Goal: Communication & Community: Share content

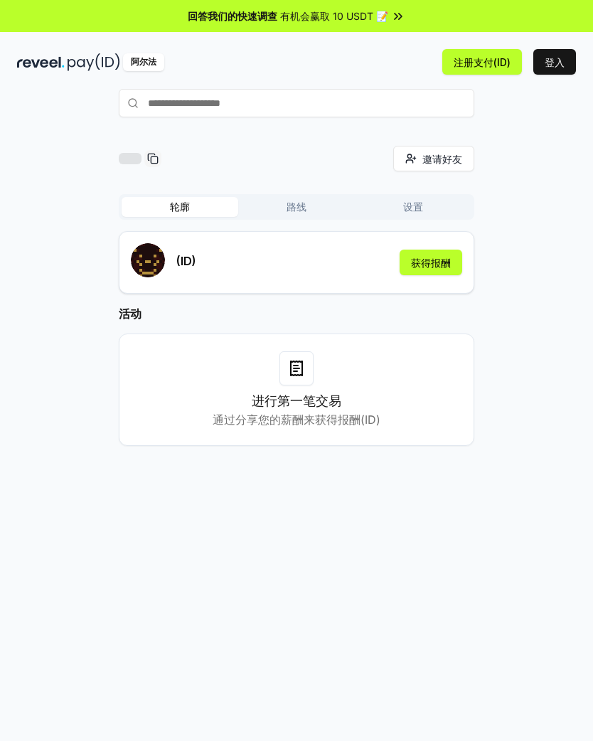
click at [463, 67] on button "注册支付(ID)" at bounding box center [482, 62] width 80 height 26
click at [195, 559] on div "邀请好友 邀请 轮廓 路线 设置 (ID) 获得报酬 活动 进行第一笔交易 通过分享您的薪酬来获得报酬(ID)" at bounding box center [296, 467] width 593 height 701
click at [448, 259] on button "获得报酬" at bounding box center [430, 262] width 63 height 26
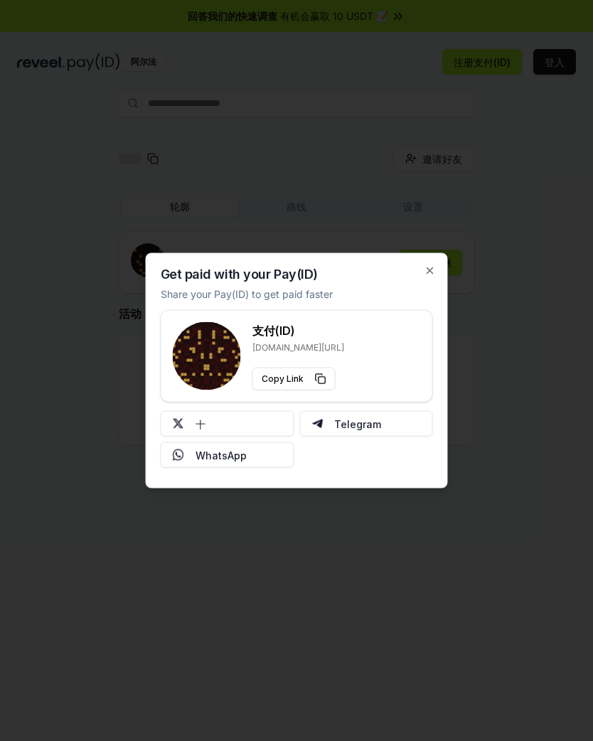
click at [278, 336] on h3 "支付(ID)" at bounding box center [298, 330] width 92 height 17
click at [318, 377] on button "Copy Link" at bounding box center [293, 378] width 83 height 23
click at [318, 380] on button "Copy Link" at bounding box center [293, 378] width 83 height 23
click at [428, 267] on icon "button" at bounding box center [429, 270] width 11 height 11
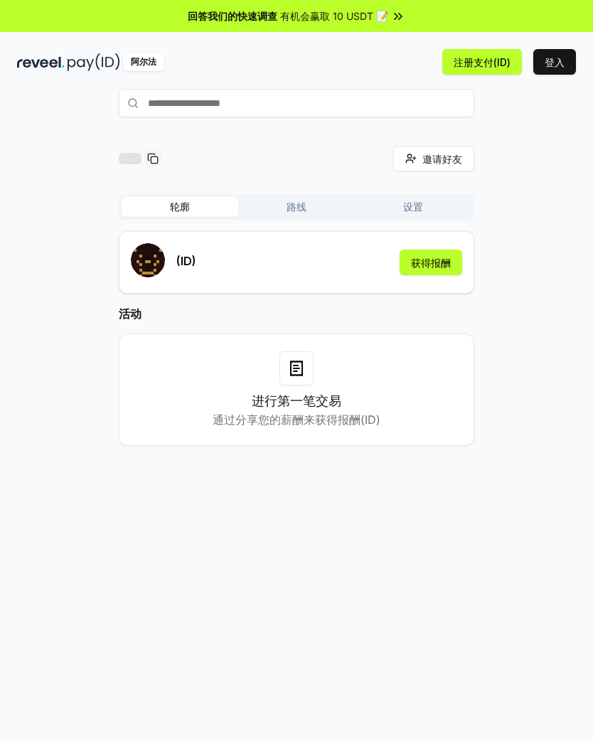
click at [468, 65] on button "注册支付(ID)" at bounding box center [482, 62] width 80 height 26
click at [554, 61] on button "登入" at bounding box center [554, 62] width 43 height 26
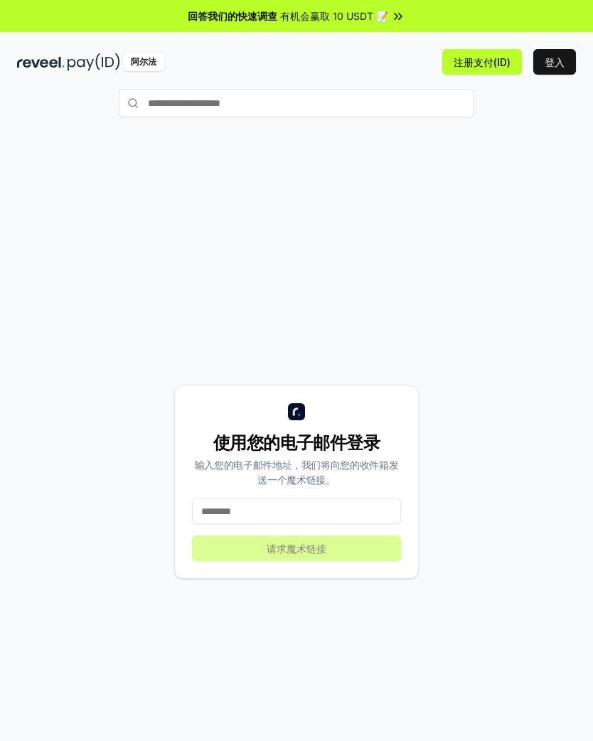
click at [226, 510] on input at bounding box center [296, 511] width 209 height 26
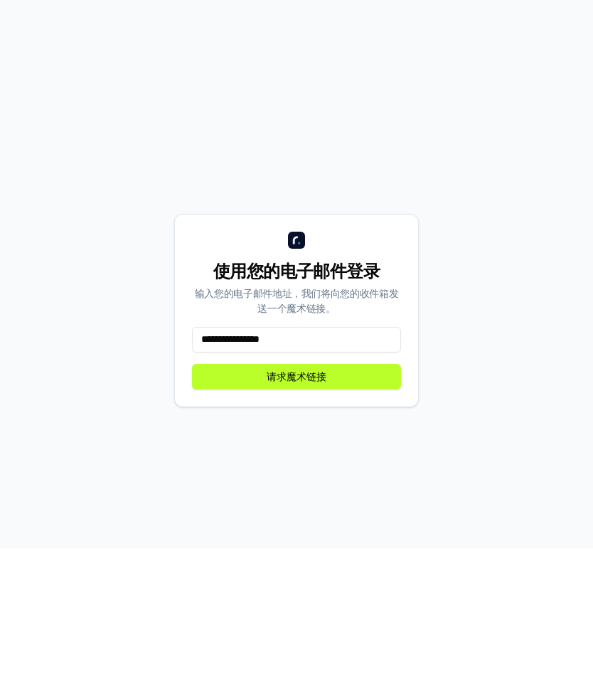
type input "**********"
click at [254, 515] on button "请求魔术链接" at bounding box center [296, 528] width 209 height 26
